Goal: Find specific page/section: Find specific page/section

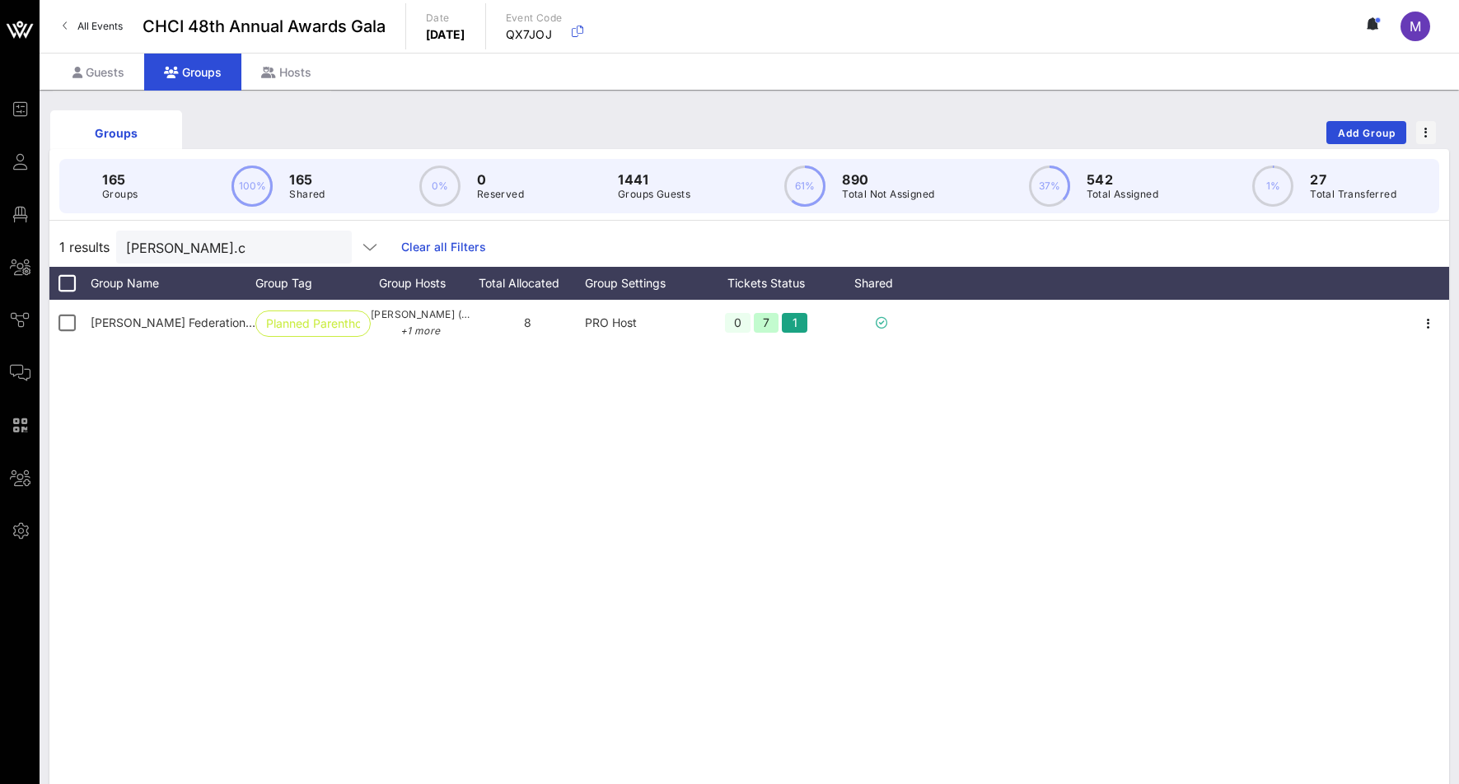
click at [105, 30] on span "All Events" at bounding box center [99, 26] width 45 height 12
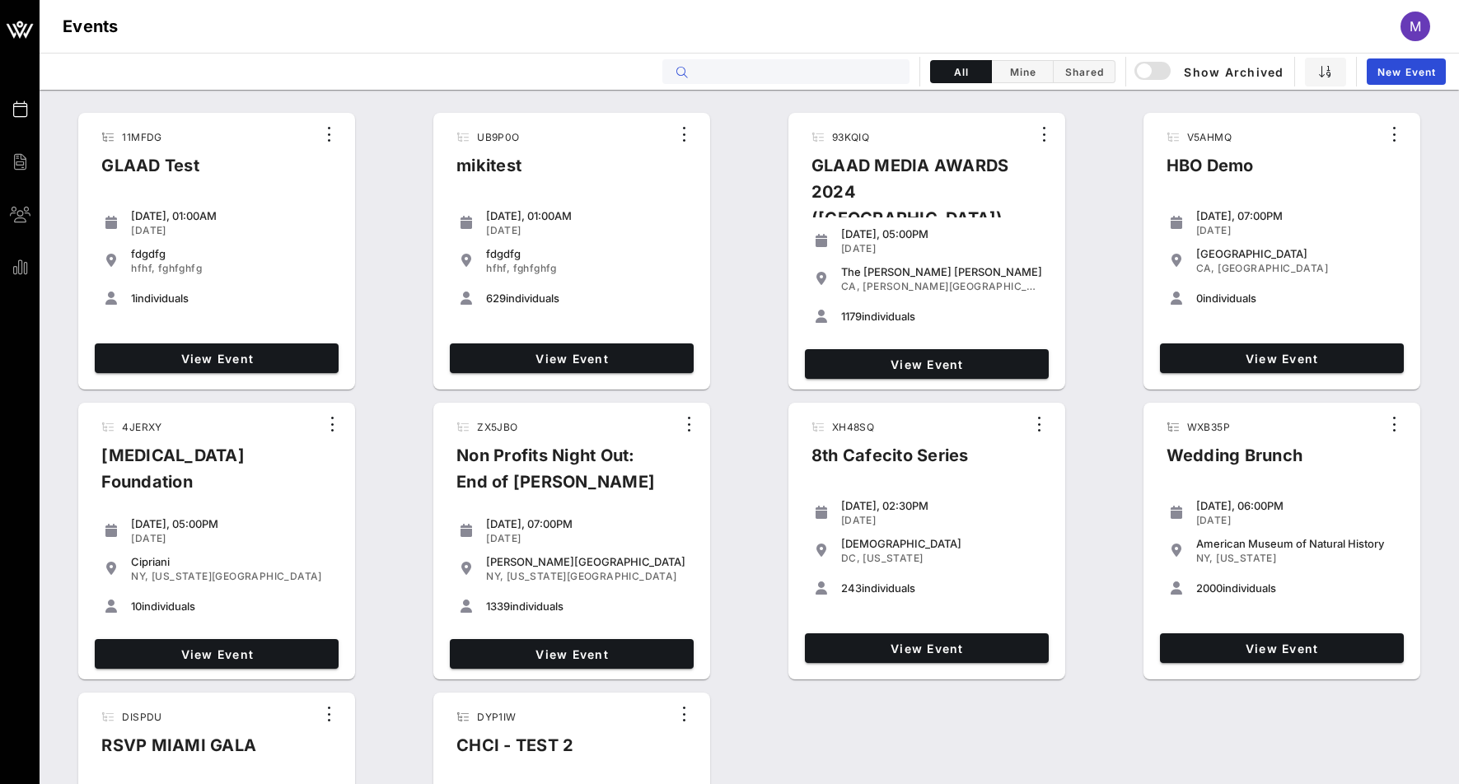
click at [747, 68] on input "text" at bounding box center [797, 71] width 204 height 21
paste input "QX7JOJ"
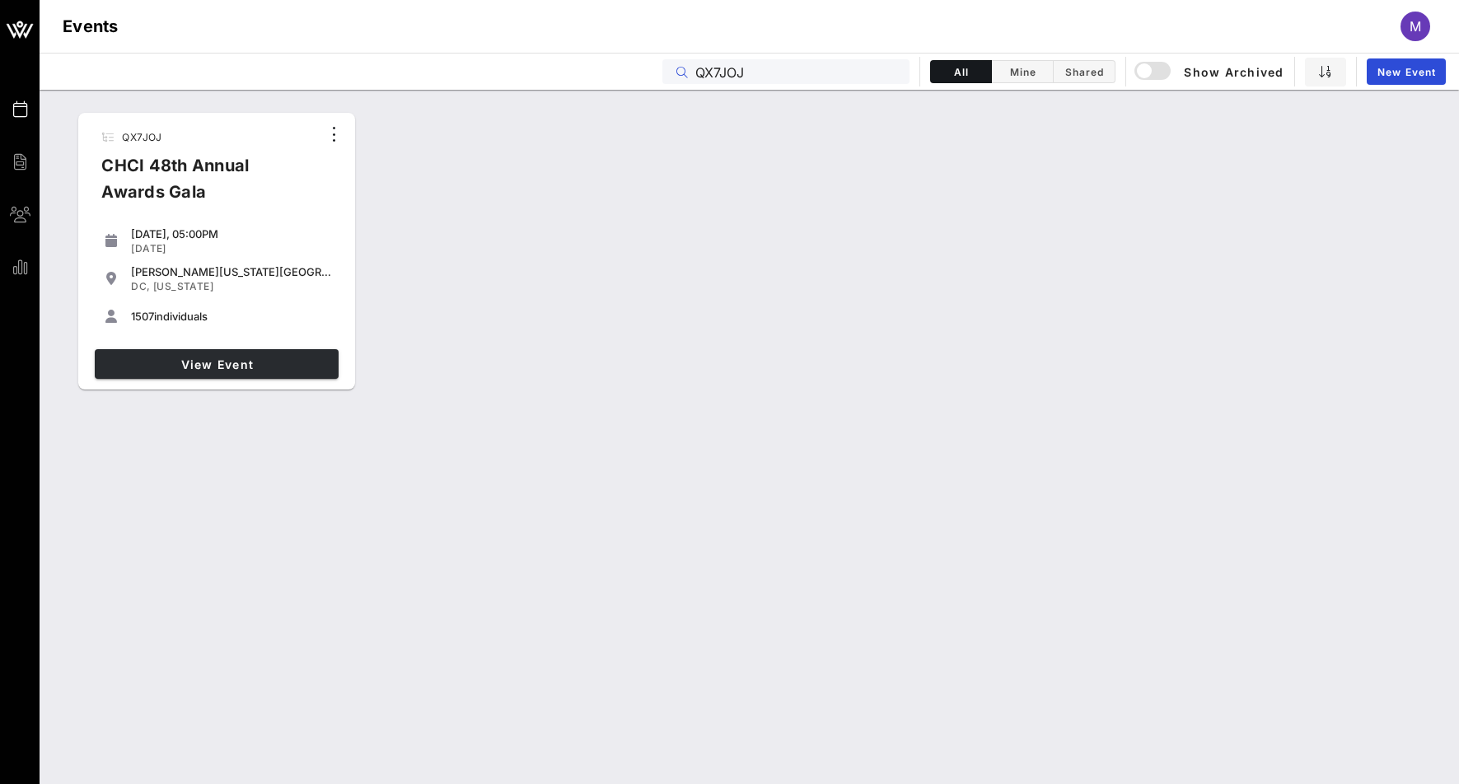
type input "QX7JOJ"
click at [285, 369] on span "View Event" at bounding box center [216, 365] width 231 height 14
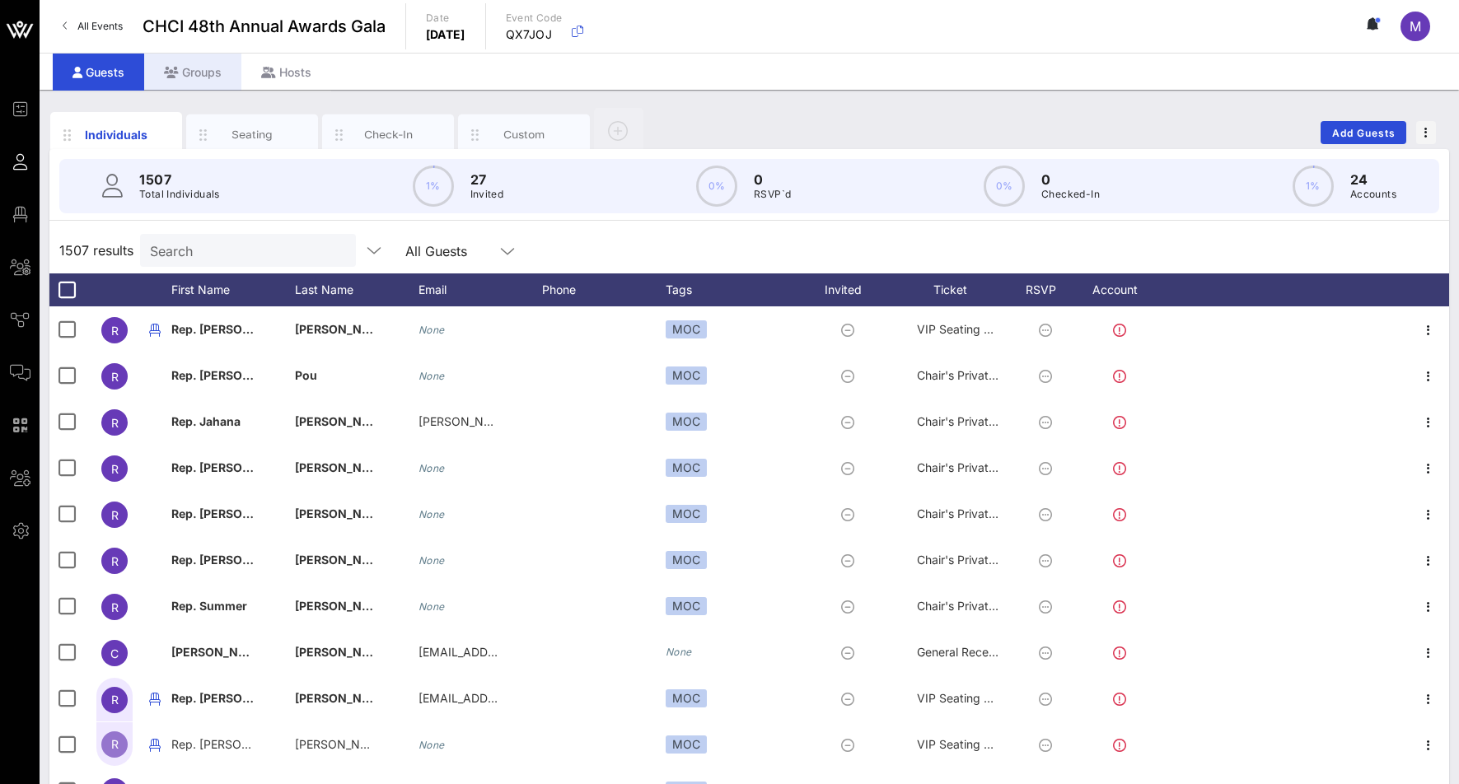
click at [203, 62] on div "Groups" at bounding box center [192, 72] width 97 height 37
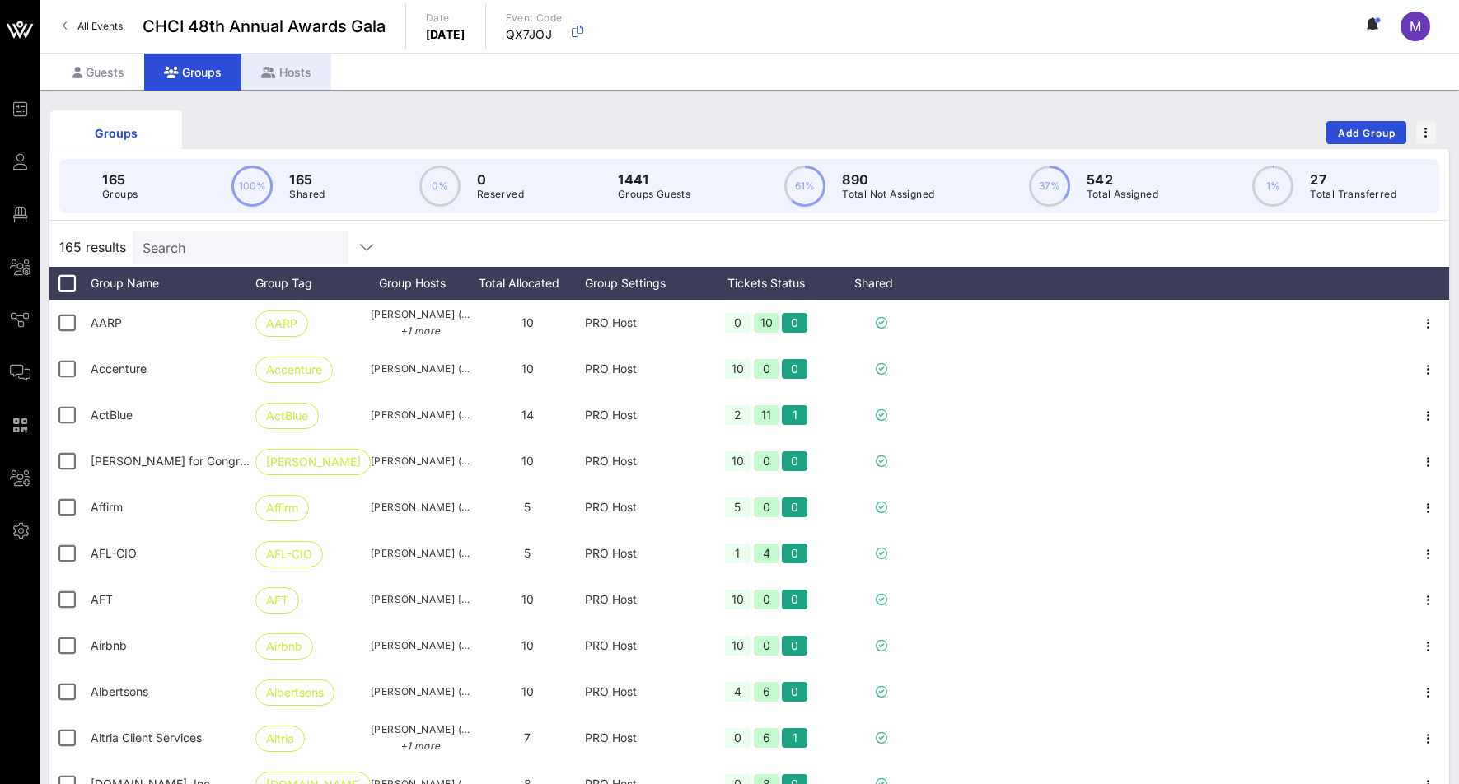
click at [292, 68] on div "Hosts" at bounding box center [286, 72] width 90 height 37
